Goal: Task Accomplishment & Management: Manage account settings

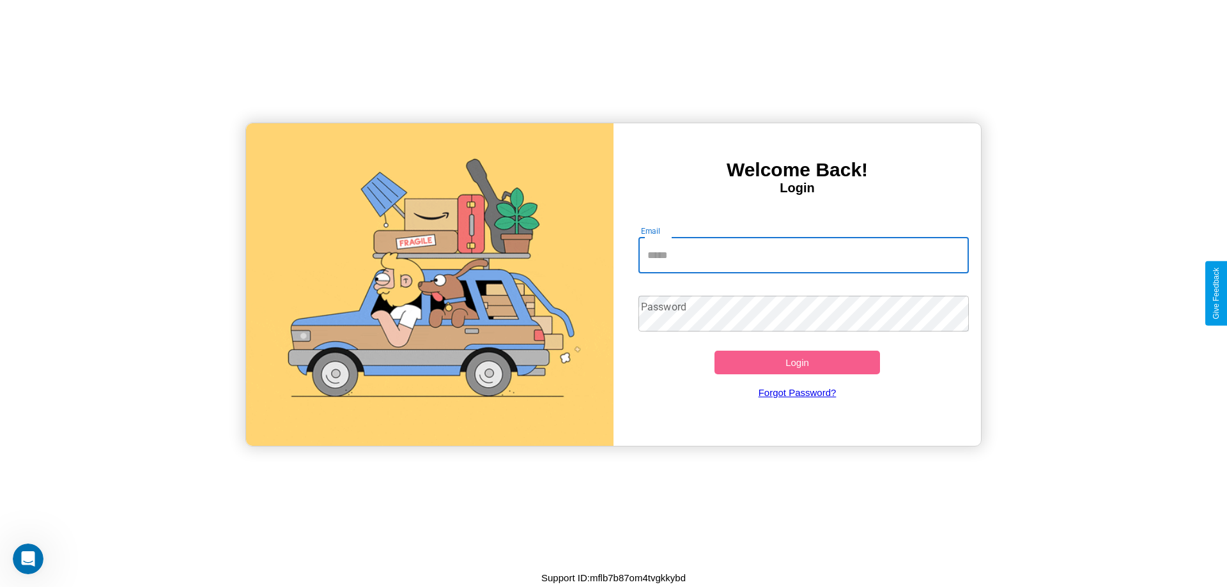
click at [797, 254] on input "Email" at bounding box center [804, 256] width 331 height 36
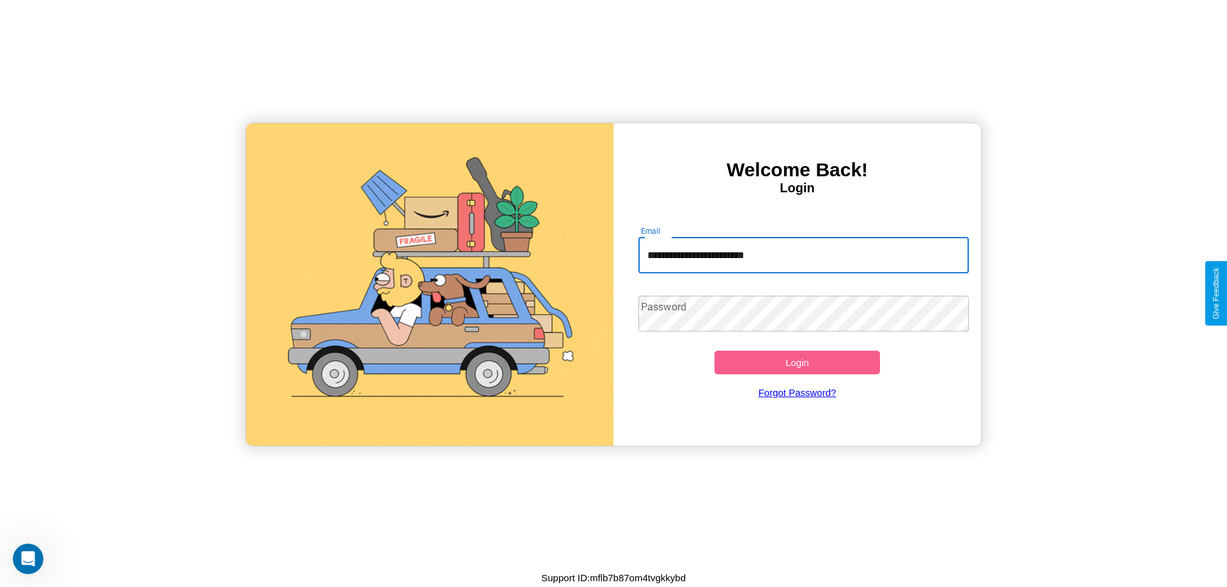
type input "**********"
click at [797, 362] on button "Login" at bounding box center [798, 363] width 166 height 24
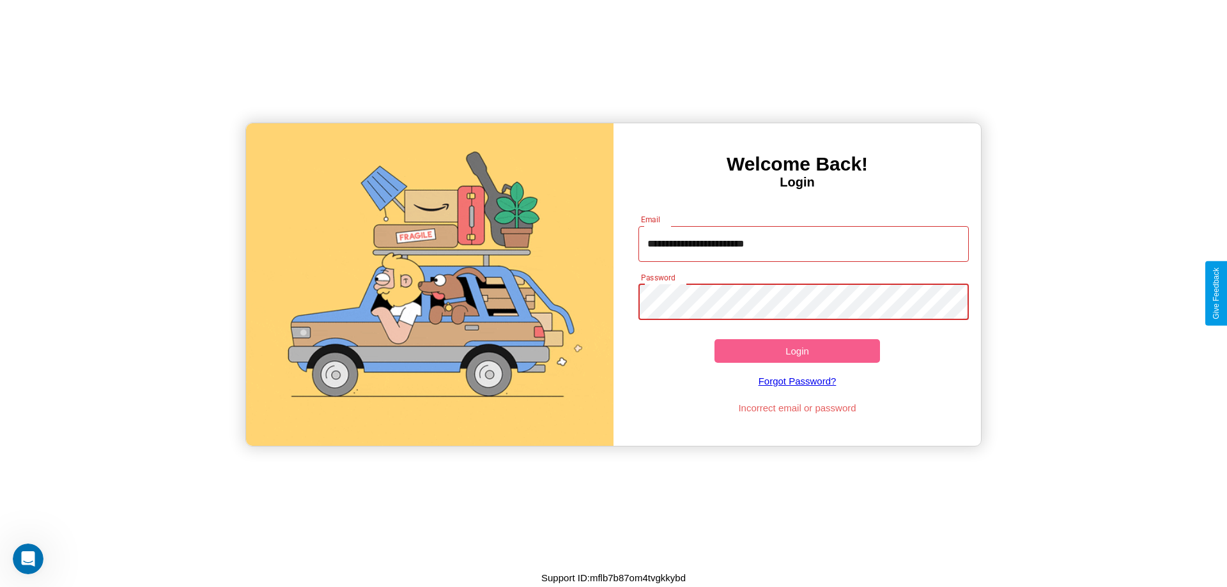
click at [797, 351] on button "Login" at bounding box center [798, 351] width 166 height 24
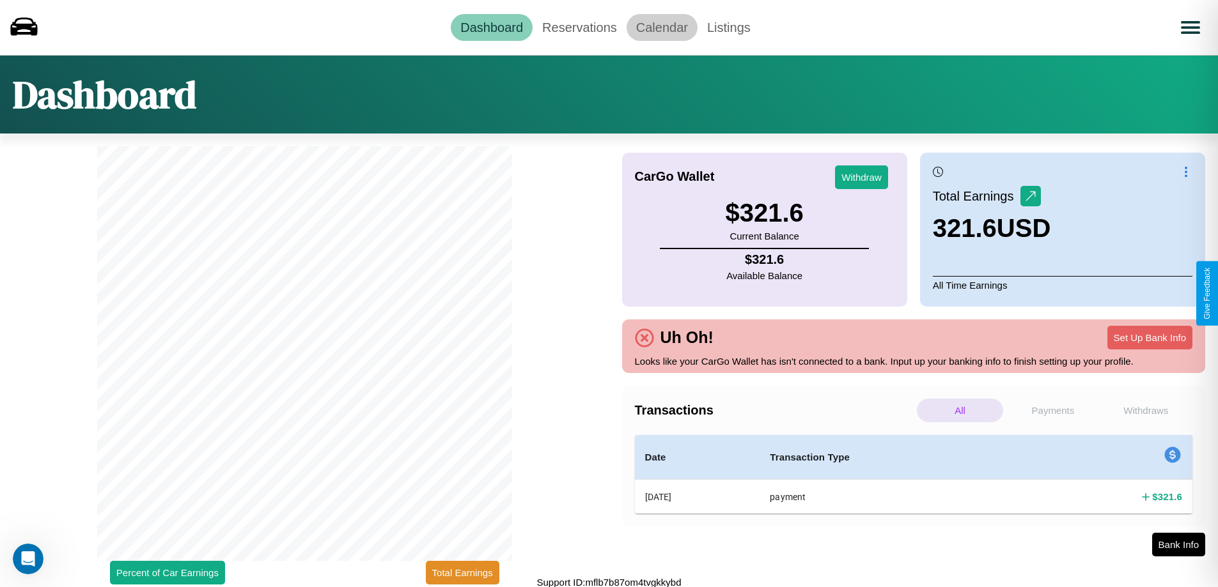
click at [662, 27] on link "Calendar" at bounding box center [661, 27] width 71 height 27
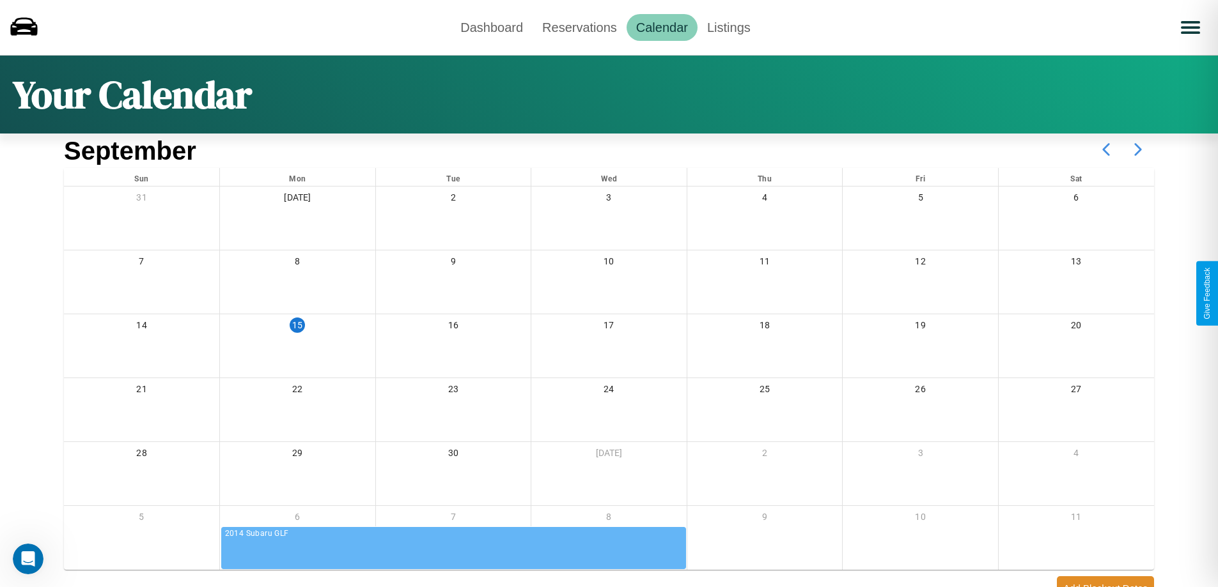
click at [1138, 150] on icon at bounding box center [1138, 150] width 32 height 32
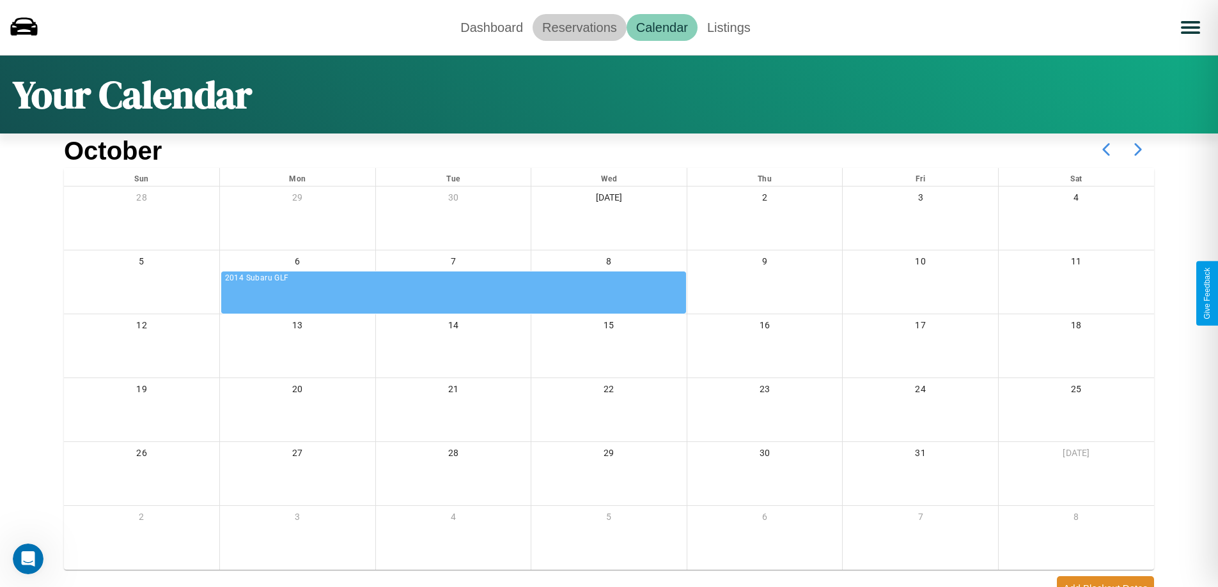
click at [579, 27] on link "Reservations" at bounding box center [579, 27] width 94 height 27
